Goal: Check status: Check status

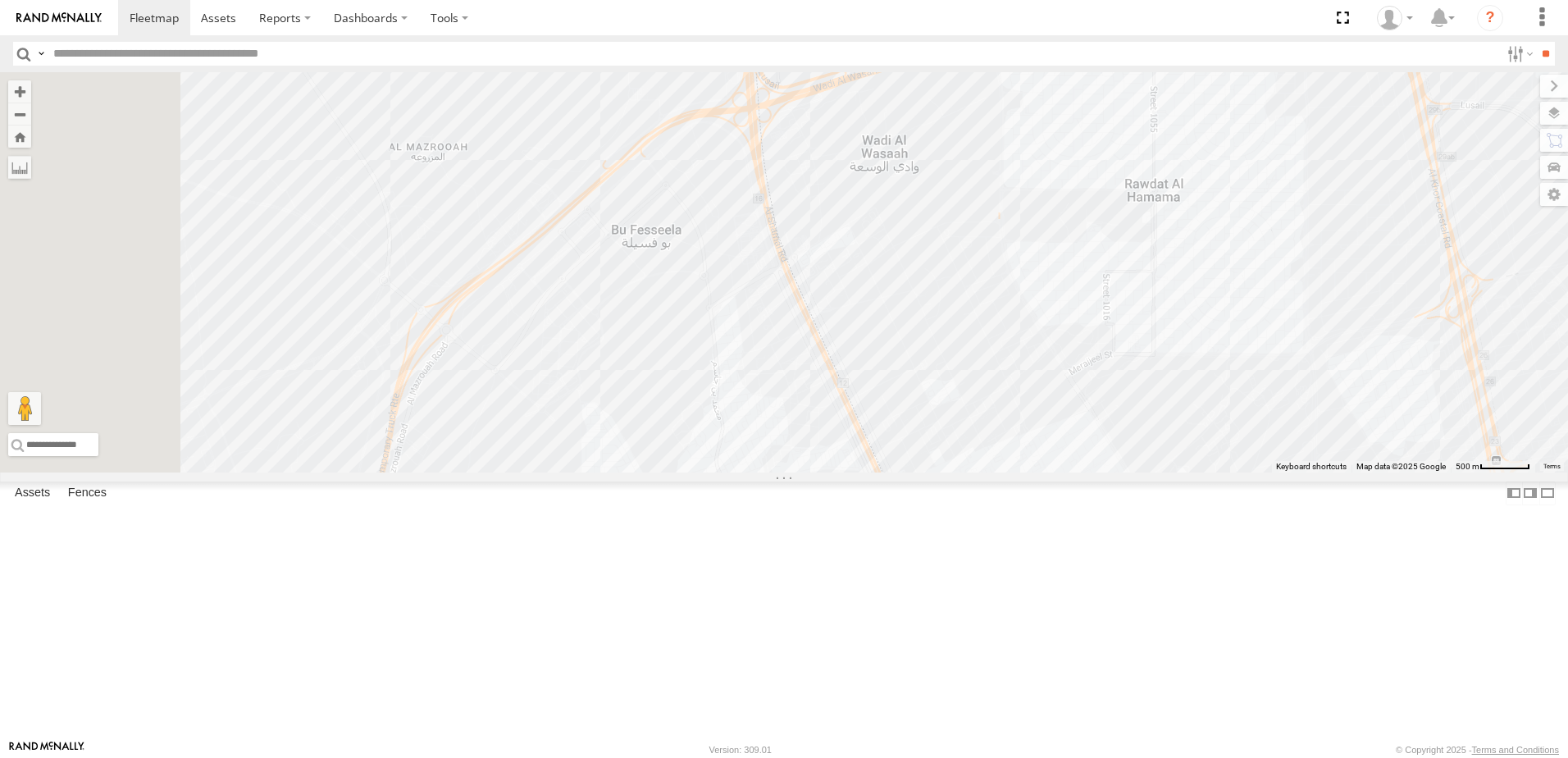
click at [0, 0] on span at bounding box center [0, 0] width 0 height 0
click at [0, 0] on div "155180- [PERSON_NAME]" at bounding box center [0, 0] width 0 height 0
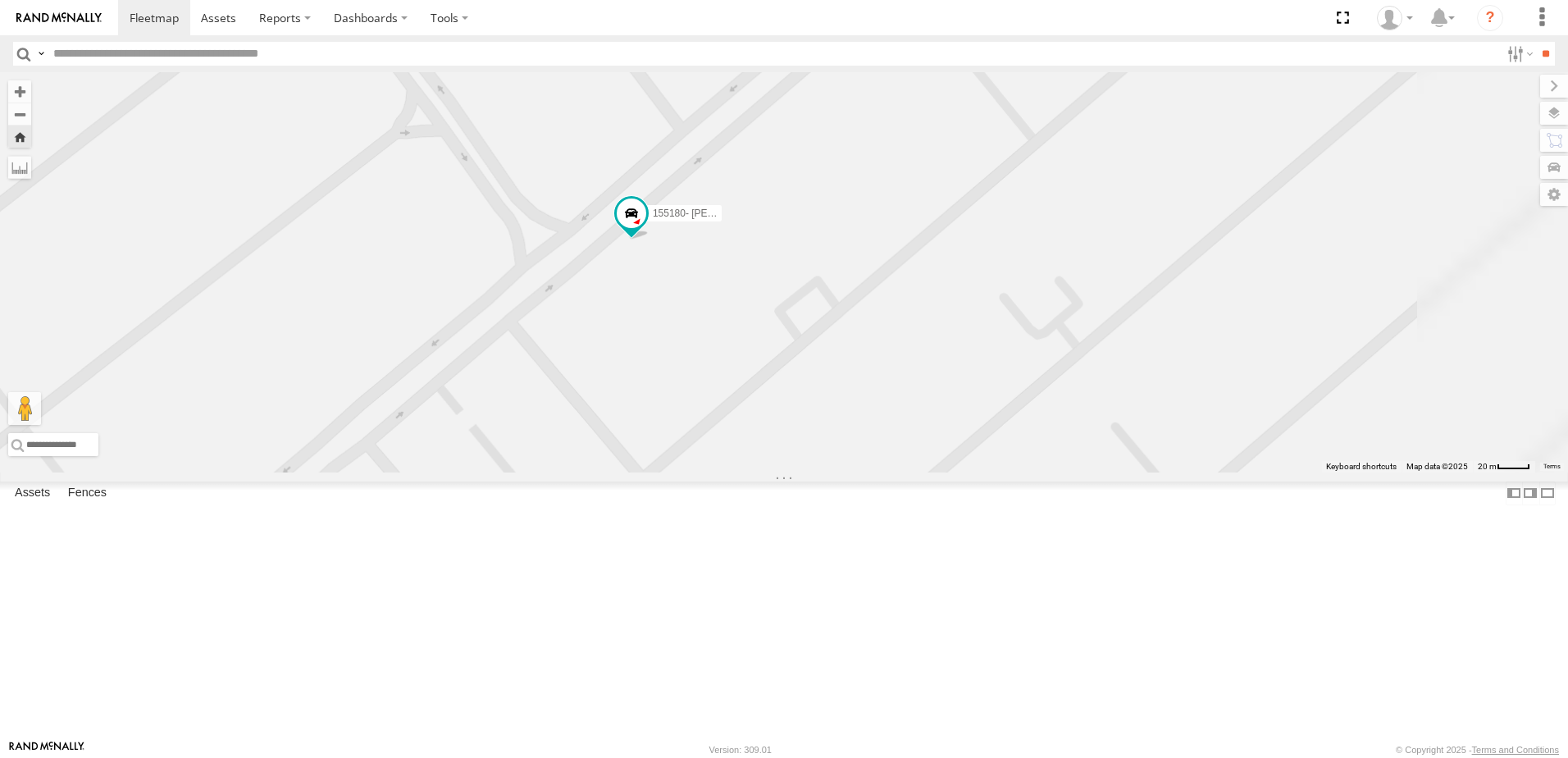
drag, startPoint x: 882, startPoint y: 163, endPoint x: 774, endPoint y: 592, distance: 442.4
click at [774, 473] on div "155180- [PERSON_NAME]" at bounding box center [784, 271] width 1568 height 400
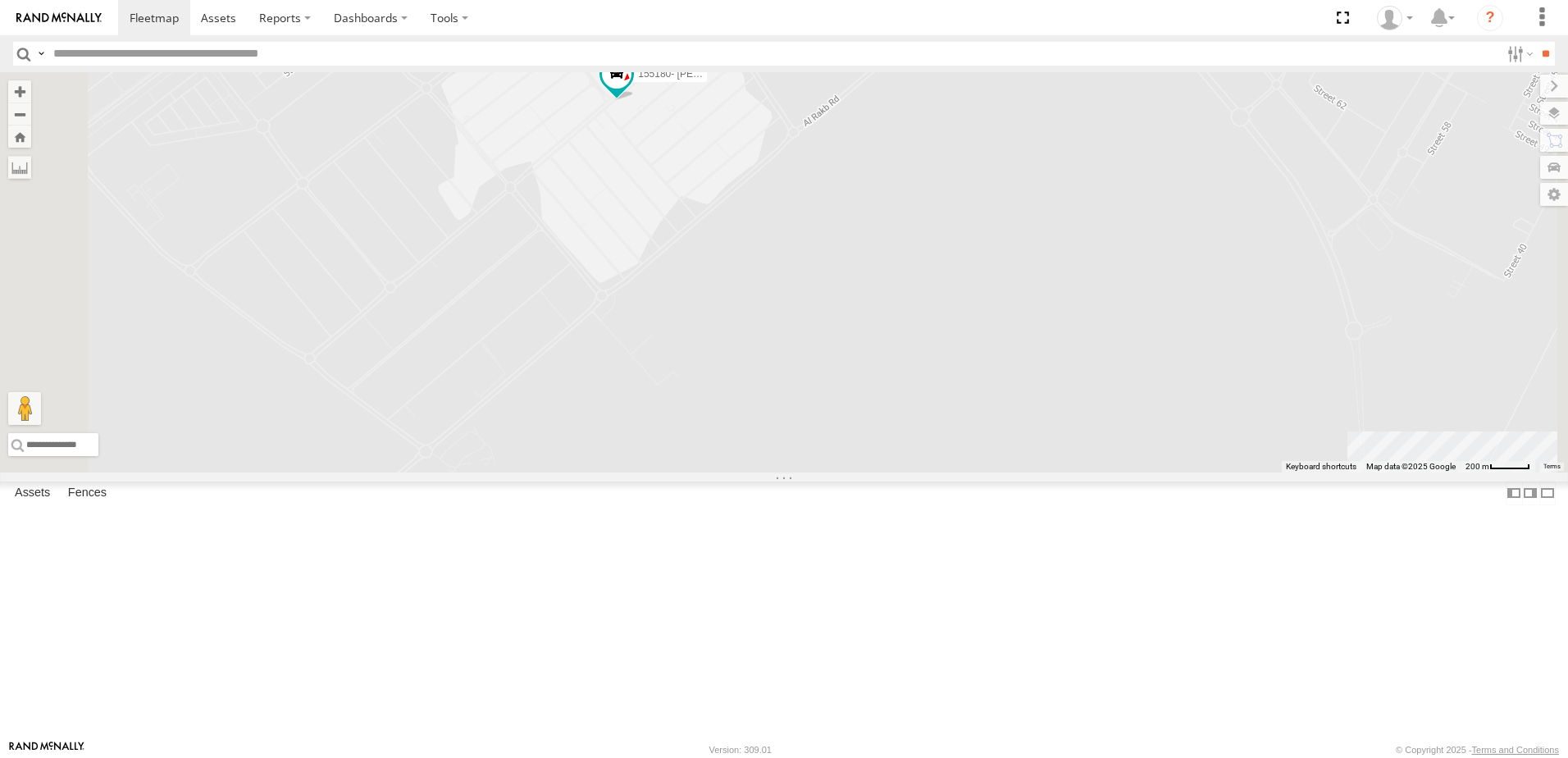
click at [0, 0] on span at bounding box center [0, 0] width 0 height 0
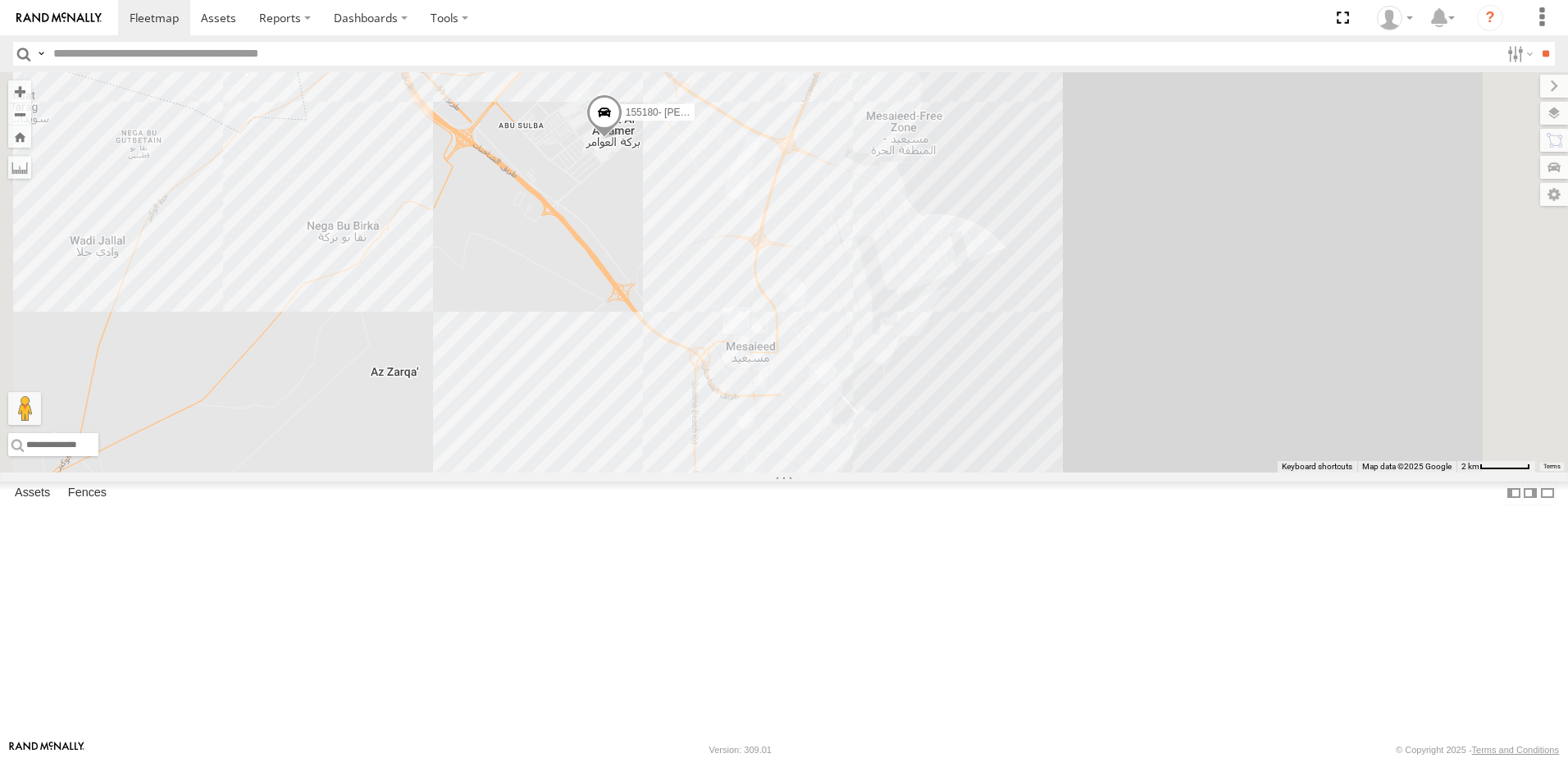
click at [0, 0] on span at bounding box center [0, 0] width 0 height 0
click at [0, 0] on div at bounding box center [0, 0] width 0 height 0
click at [0, 0] on div "DOH Logistics" at bounding box center [0, 0] width 0 height 0
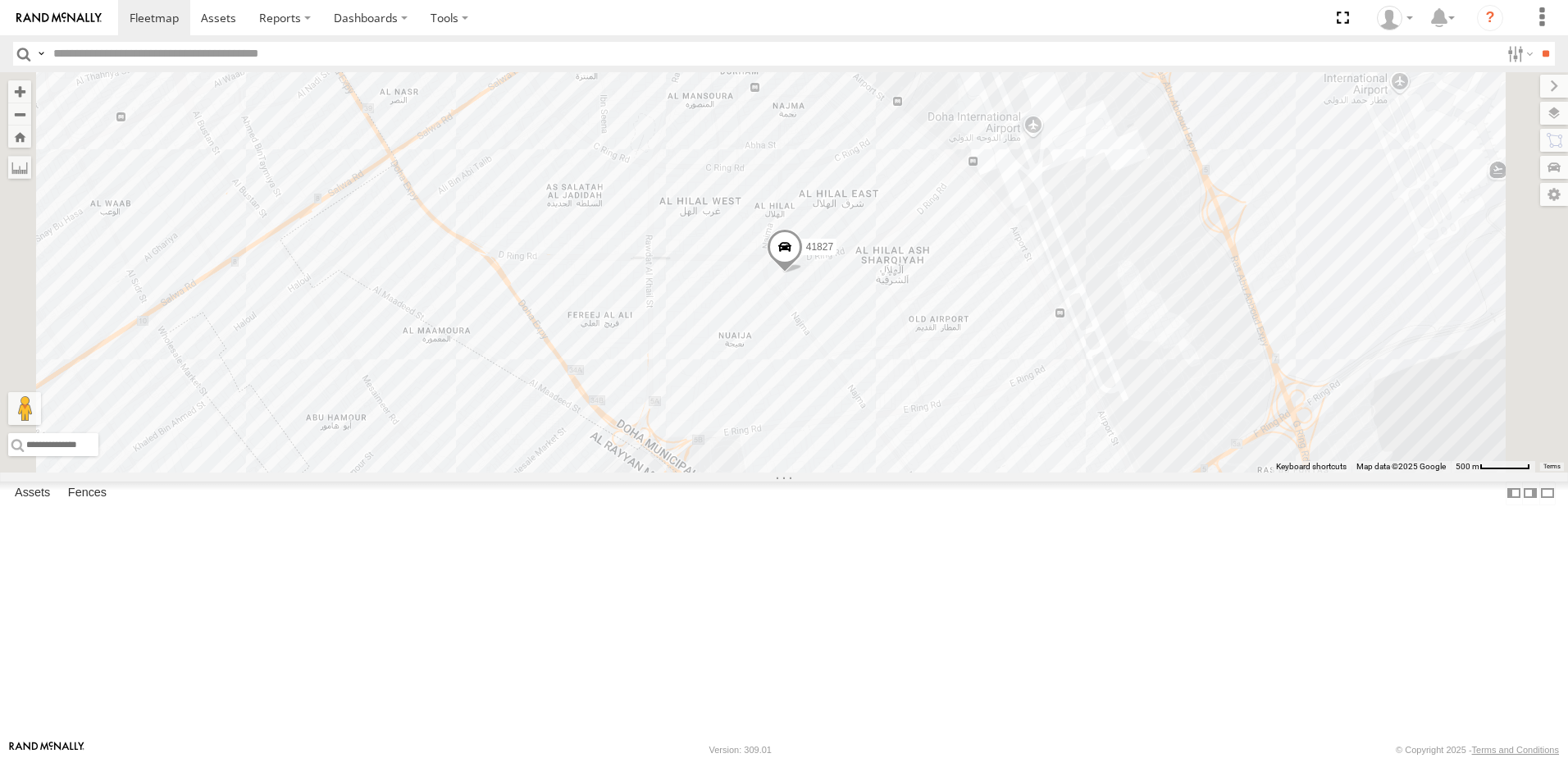
click at [0, 0] on span at bounding box center [0, 0] width 0 height 0
click at [0, 0] on div "155180- [PERSON_NAME]" at bounding box center [0, 0] width 0 height 0
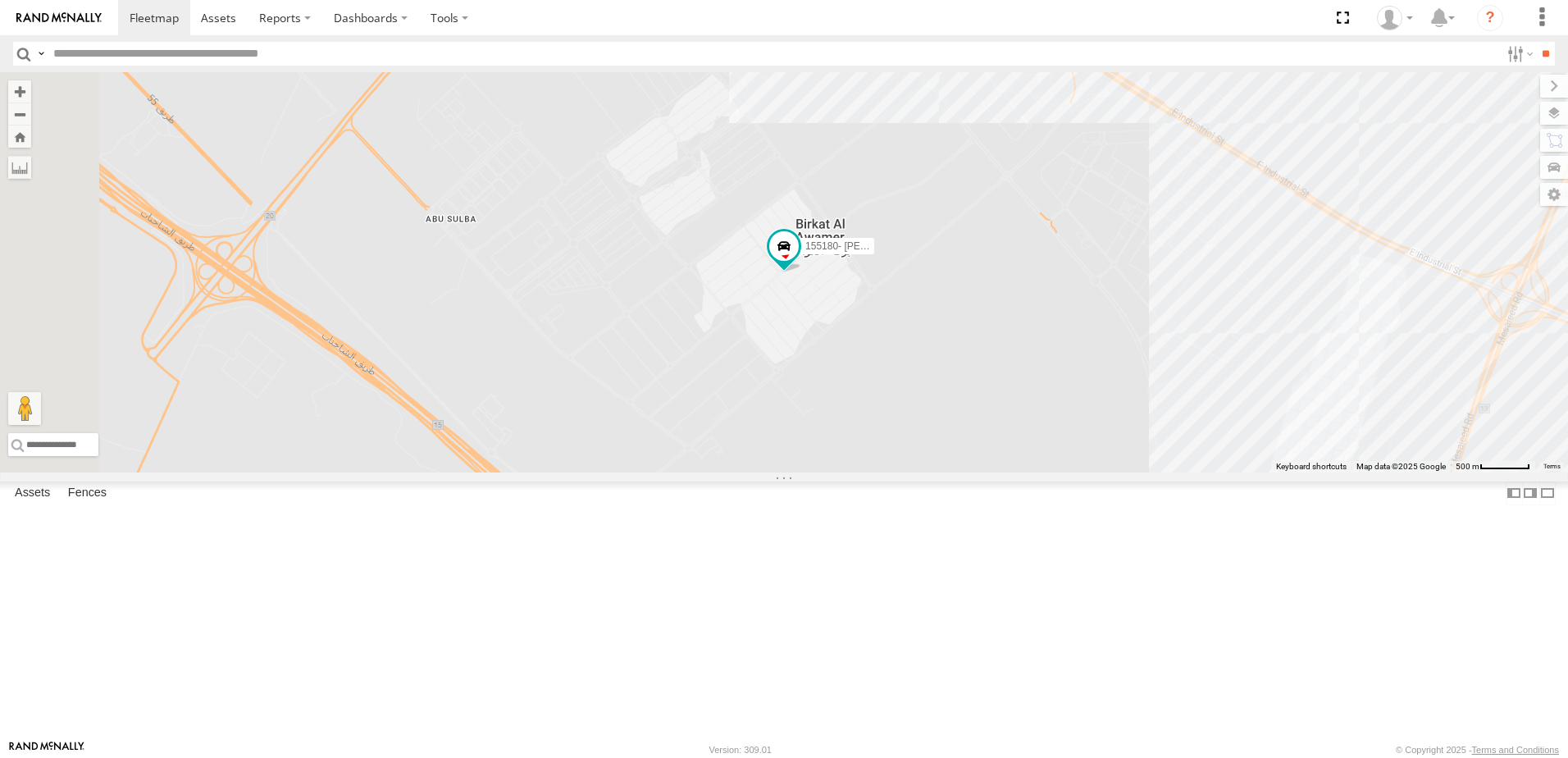
click at [0, 0] on span at bounding box center [0, 0] width 0 height 0
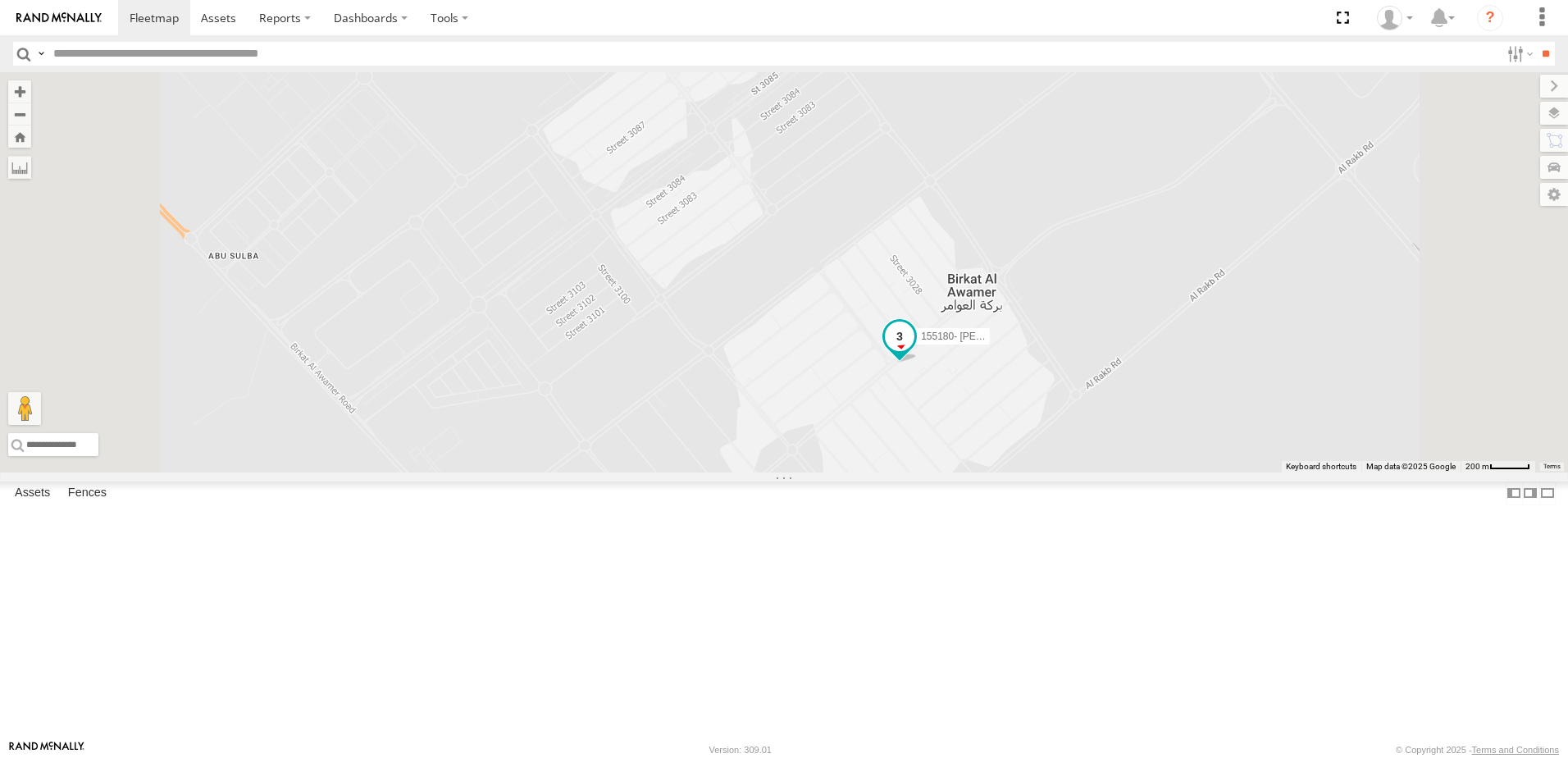
click at [915, 352] on span at bounding box center [900, 337] width 29 height 29
click at [0, 0] on span at bounding box center [0, 0] width 0 height 0
click at [0, 0] on div "DOH Logistics" at bounding box center [0, 0] width 0 height 0
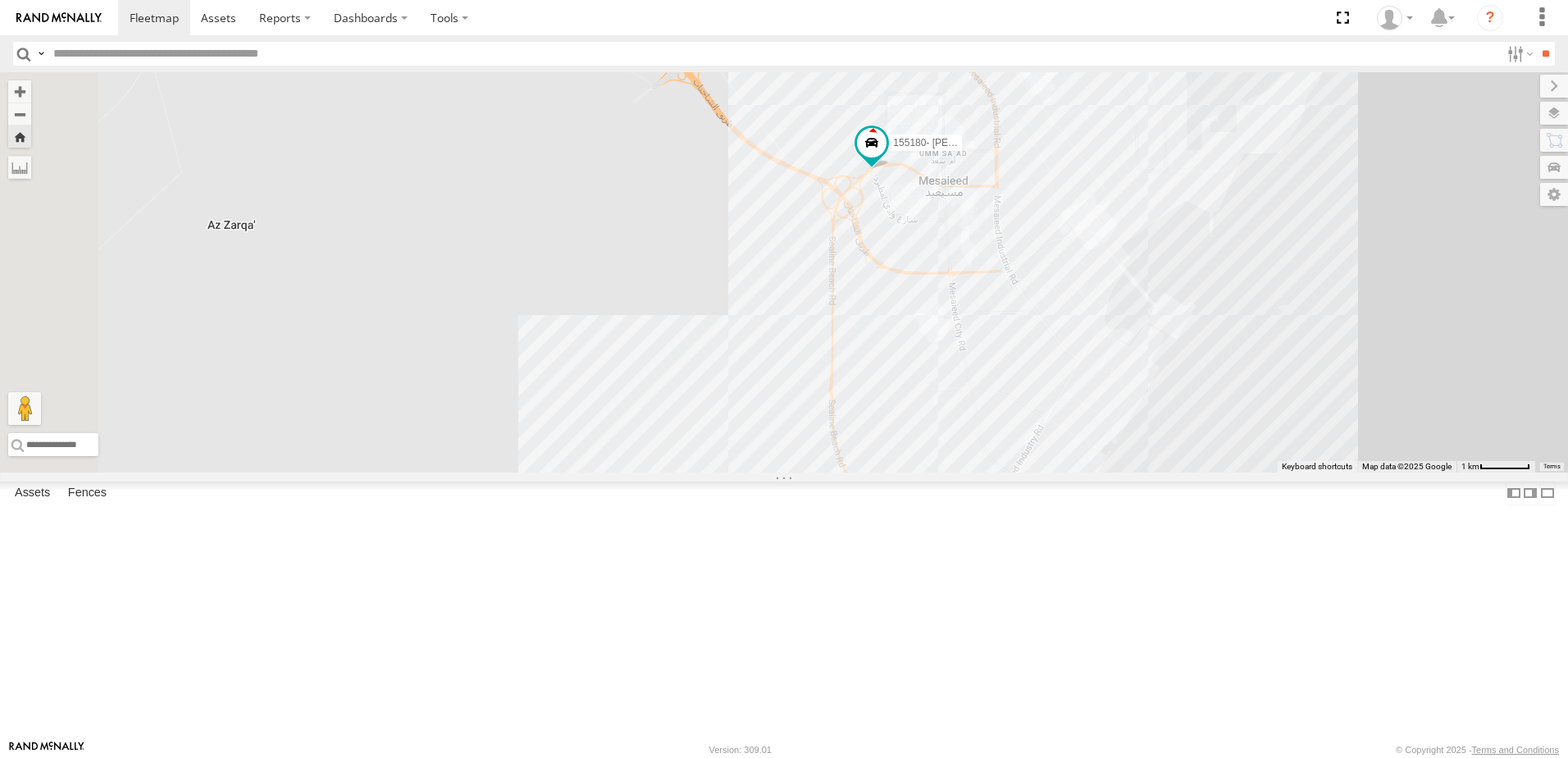
click at [0, 0] on span at bounding box center [0, 0] width 0 height 0
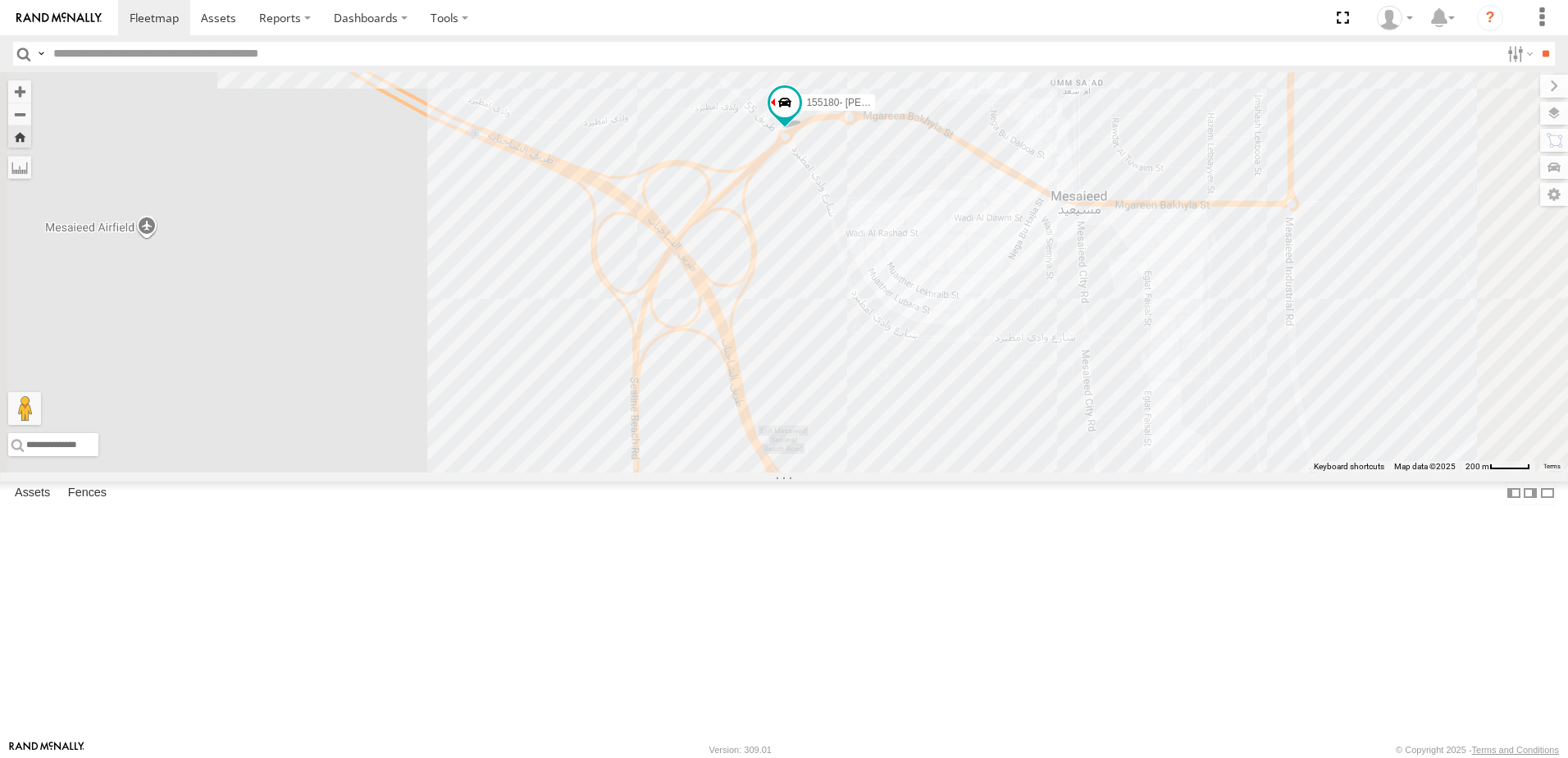
click at [0, 0] on span at bounding box center [0, 0] width 0 height 0
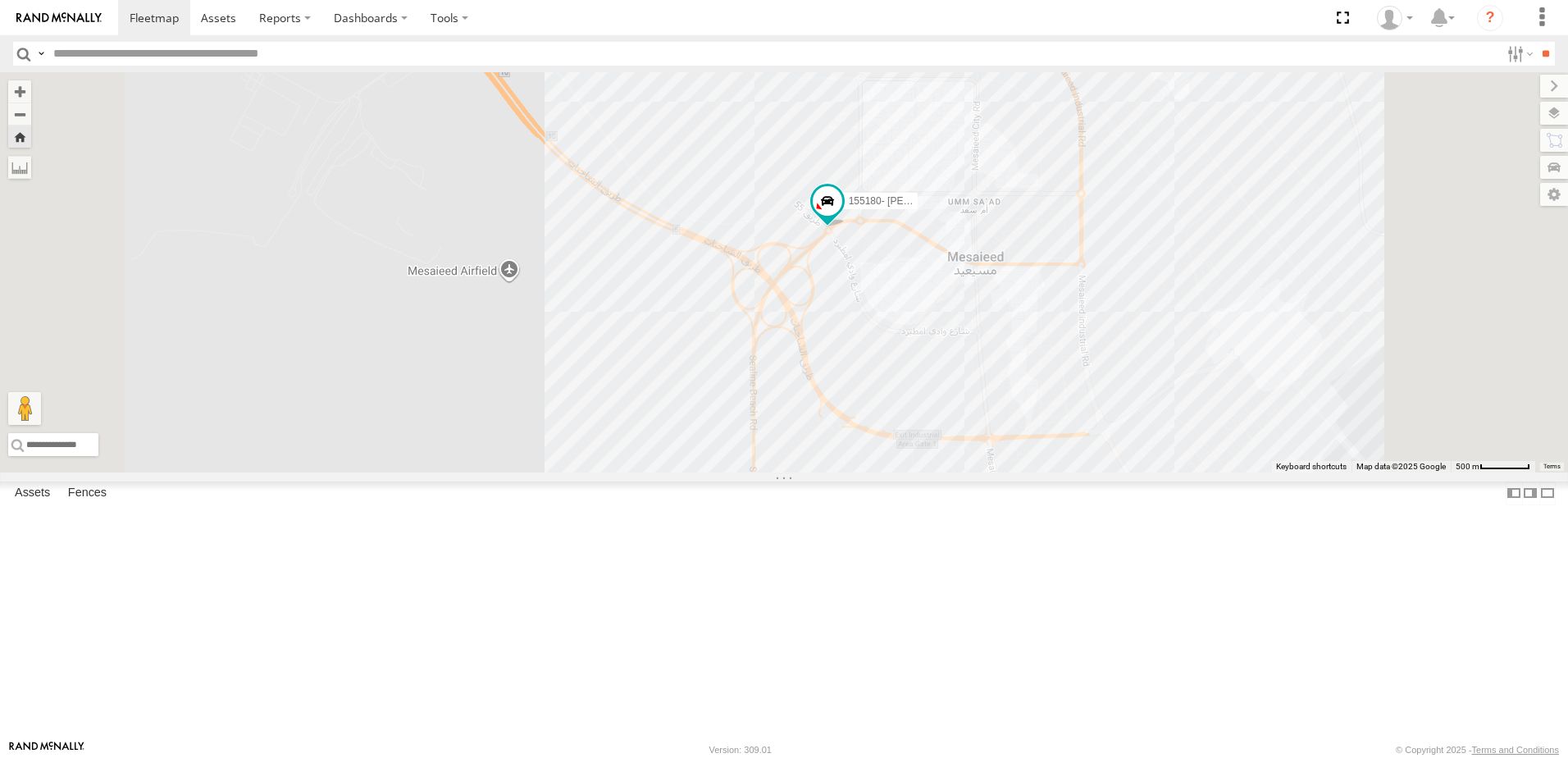
click at [0, 0] on span at bounding box center [0, 0] width 0 height 0
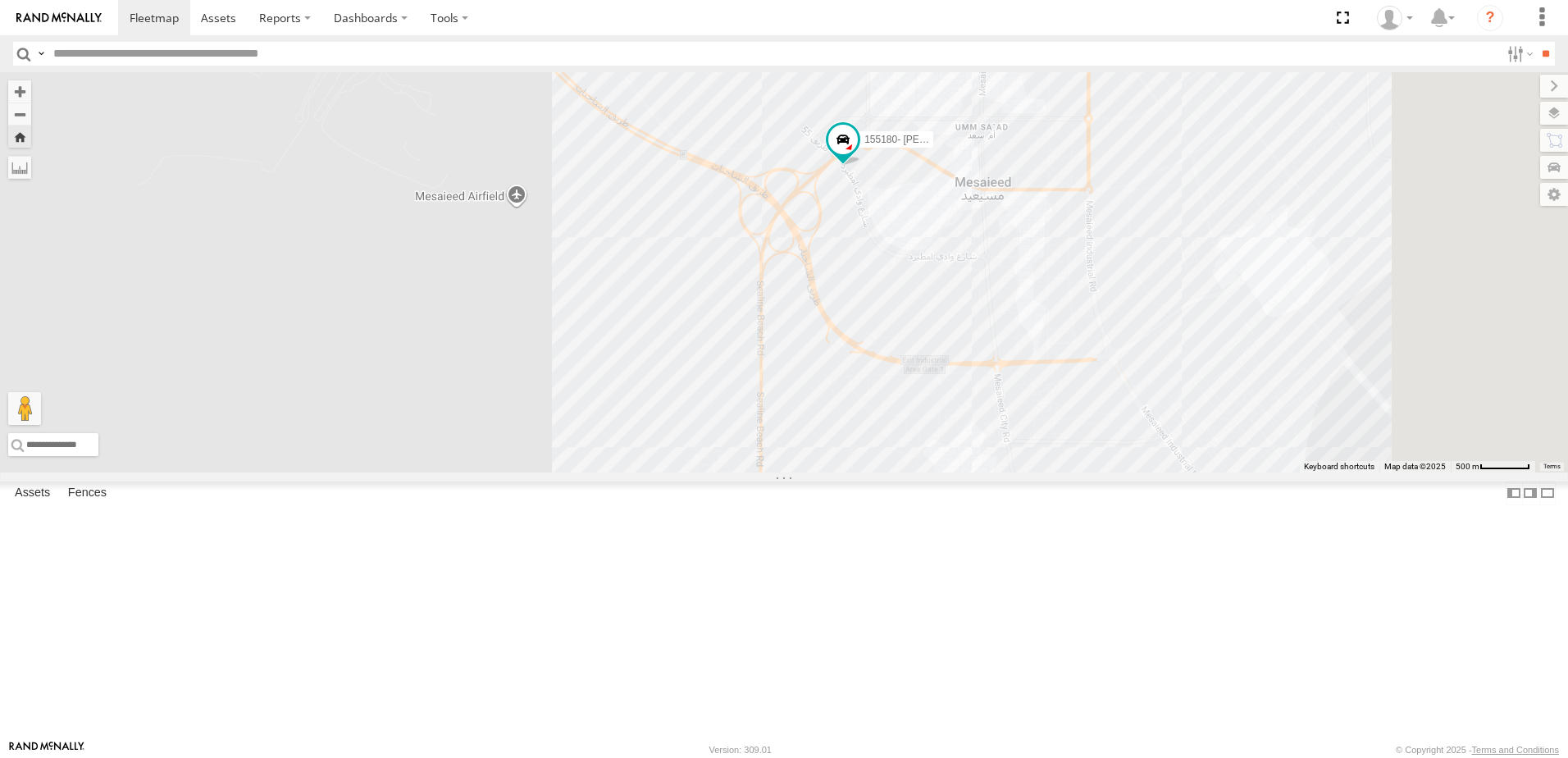
drag, startPoint x: 1393, startPoint y: 524, endPoint x: 1114, endPoint y: 439, distance: 291.7
click at [1114, 439] on div "155180- [PERSON_NAME]" at bounding box center [784, 271] width 1568 height 400
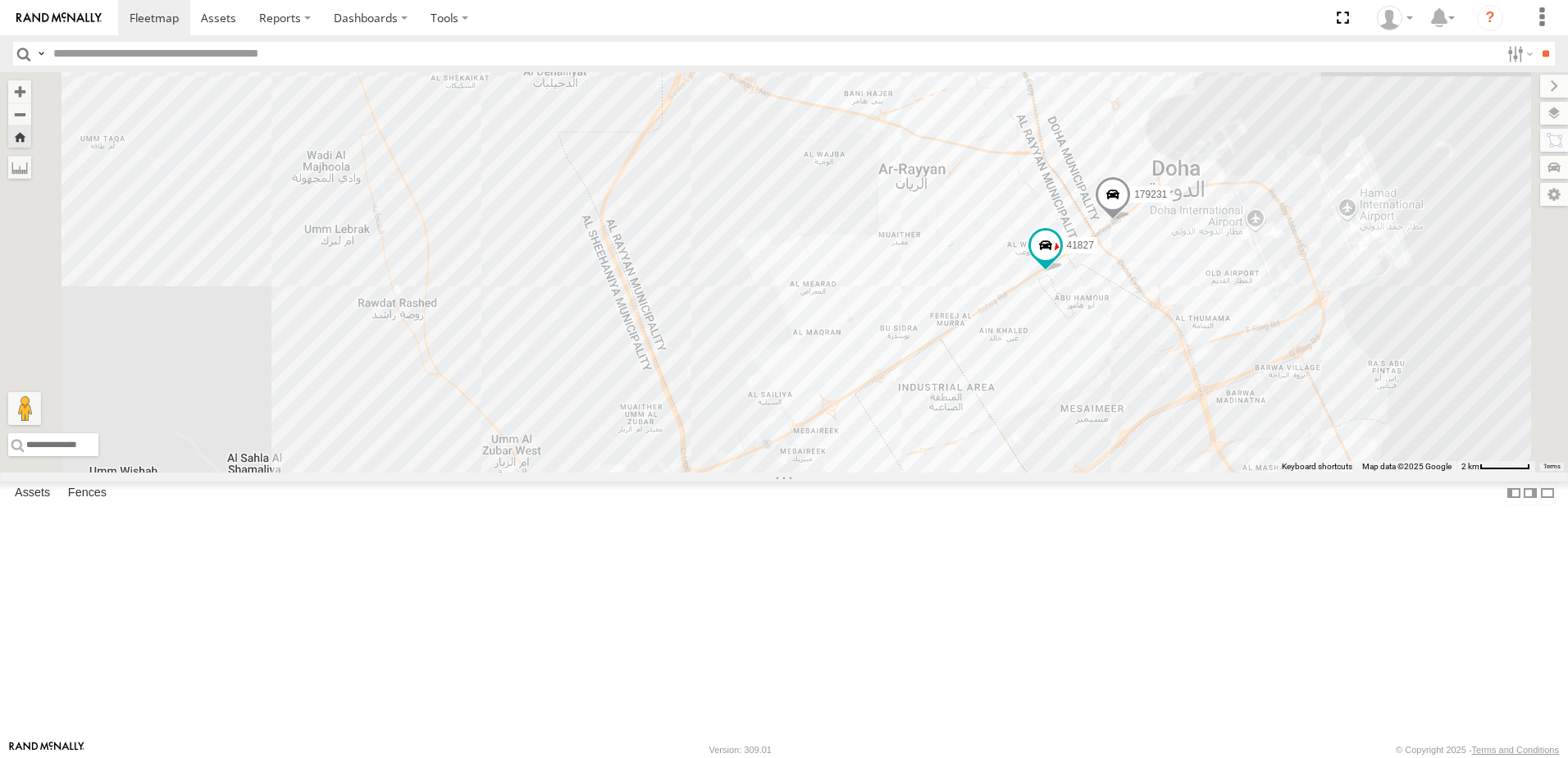
drag, startPoint x: 825, startPoint y: 295, endPoint x: 698, endPoint y: 666, distance: 392.1
click at [698, 473] on div "155180- [PERSON_NAME] 41827 179231" at bounding box center [784, 271] width 1568 height 400
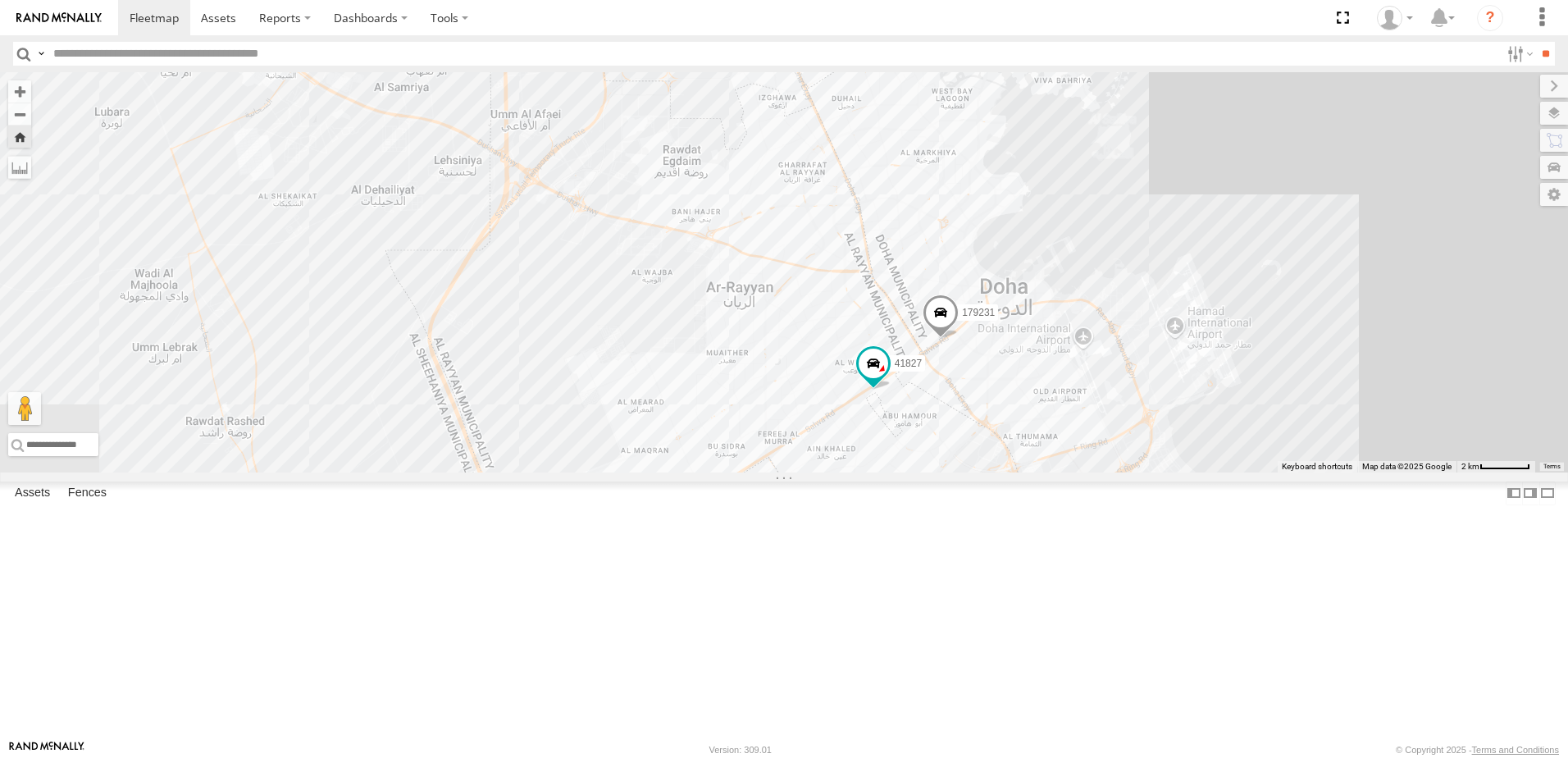
drag, startPoint x: 988, startPoint y: 328, endPoint x: 749, endPoint y: 503, distance: 296.2
click at [749, 473] on div "155180- [PERSON_NAME] 41827 179231" at bounding box center [784, 271] width 1568 height 400
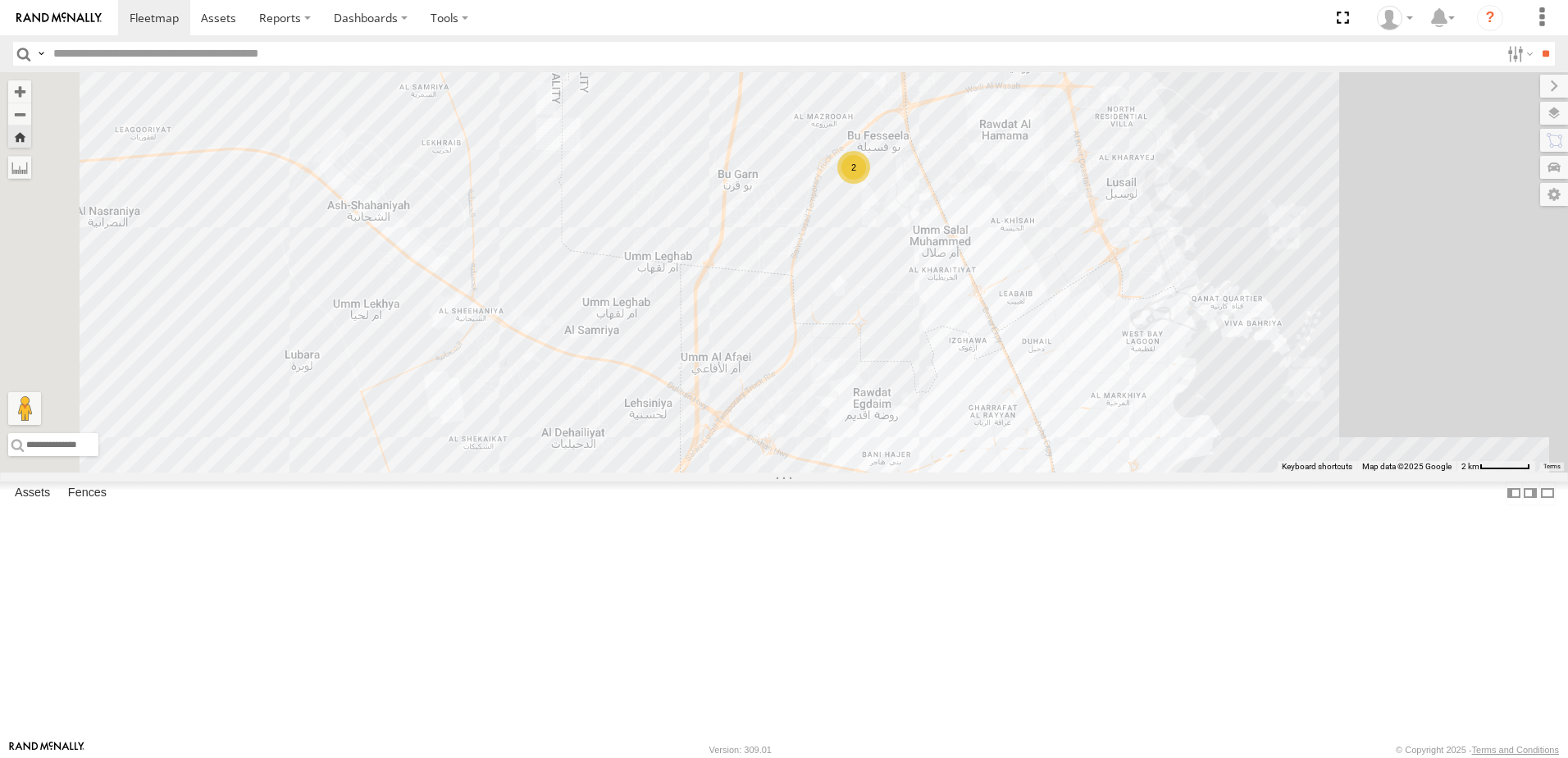
drag, startPoint x: 992, startPoint y: 415, endPoint x: 1189, endPoint y: 491, distance: 211.2
click at [1189, 473] on div "155180- Salman 41827 179231 2" at bounding box center [784, 271] width 1568 height 400
click at [1189, 473] on div "155180- Salman 41827 179231 2 [GEOGRAPHIC_DATA] area AL [GEOGRAPHIC_DATA] area 1" at bounding box center [784, 271] width 1568 height 400
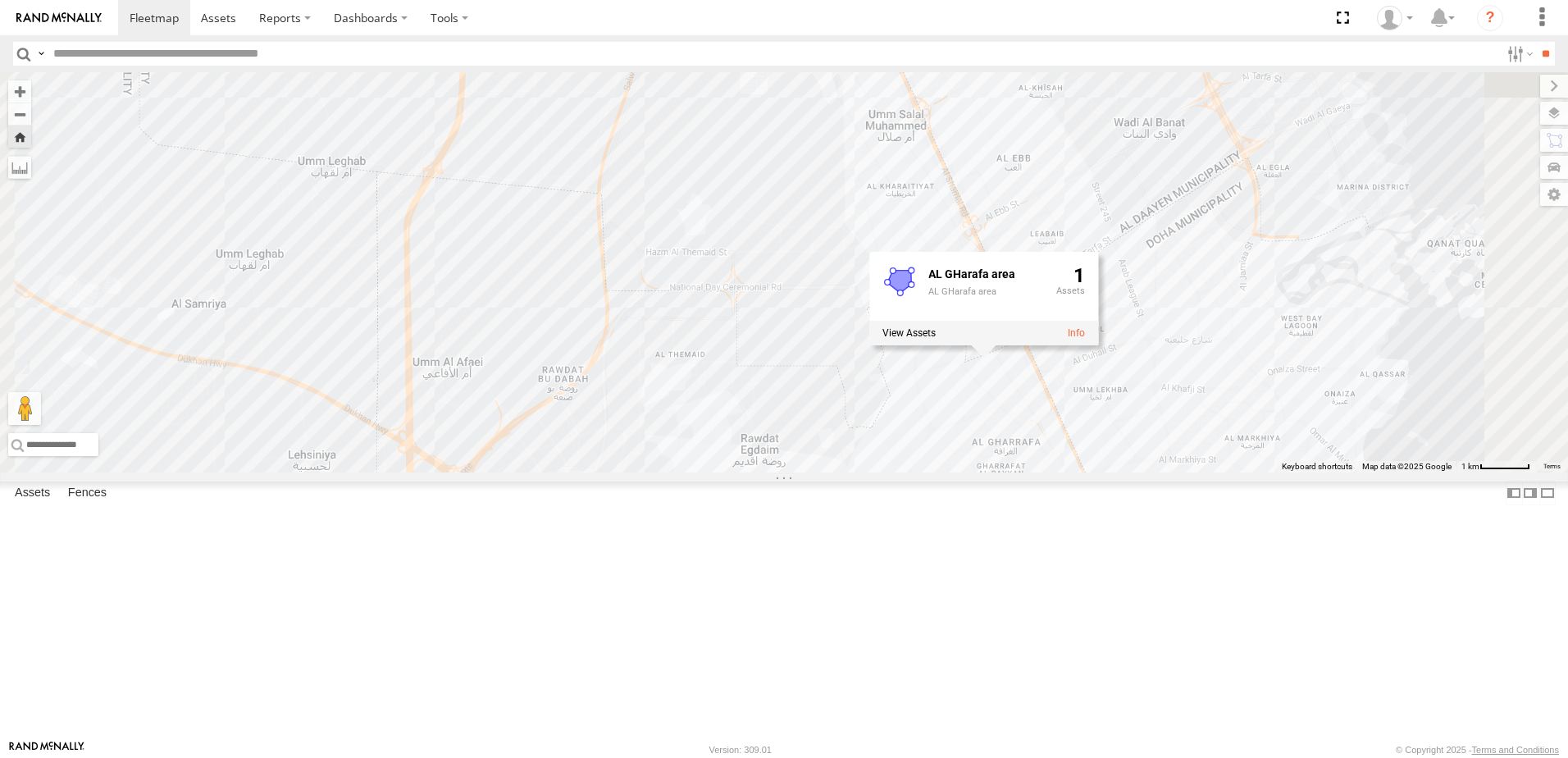
click at [0, 0] on div "155180- [PERSON_NAME]" at bounding box center [0, 0] width 0 height 0
